Goal: Information Seeking & Learning: Find specific fact

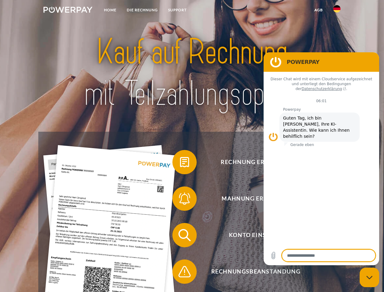
click at [68, 11] on img at bounding box center [67, 10] width 49 height 6
click at [337, 11] on img at bounding box center [336, 8] width 7 height 7
click at [318, 10] on link "agb" at bounding box center [318, 10] width 19 height 11
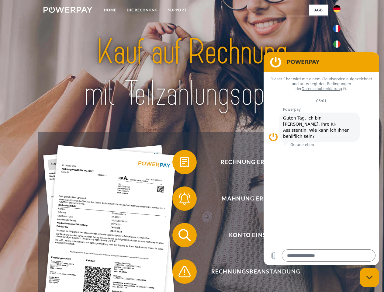
click at [180, 163] on span at bounding box center [175, 162] width 30 height 30
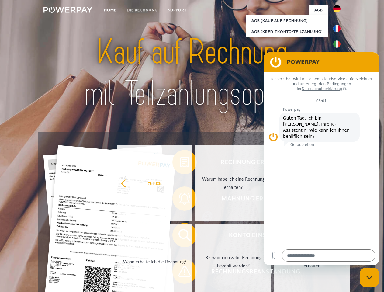
click at [180, 200] on div "Rechnung erhalten? Mahnung erhalten? Konto einsehen" at bounding box center [191, 253] width 307 height 243
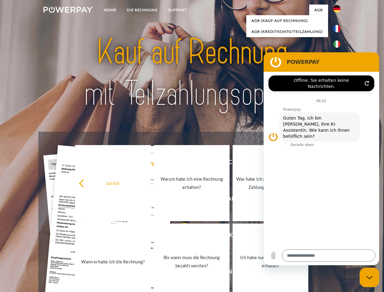
click at [180, 236] on link "Bis wann muss die Rechnung bezahlt werden?" at bounding box center [192, 261] width 76 height 76
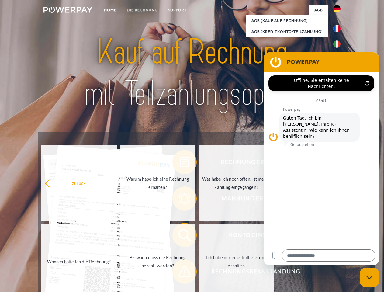
click at [180, 272] on span at bounding box center [175, 271] width 30 height 30
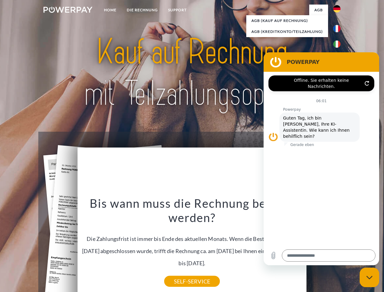
click at [369, 277] on icon "Messaging-Fenster schließen" at bounding box center [369, 277] width 6 height 4
type textarea "*"
